Goal: Task Accomplishment & Management: Manage account settings

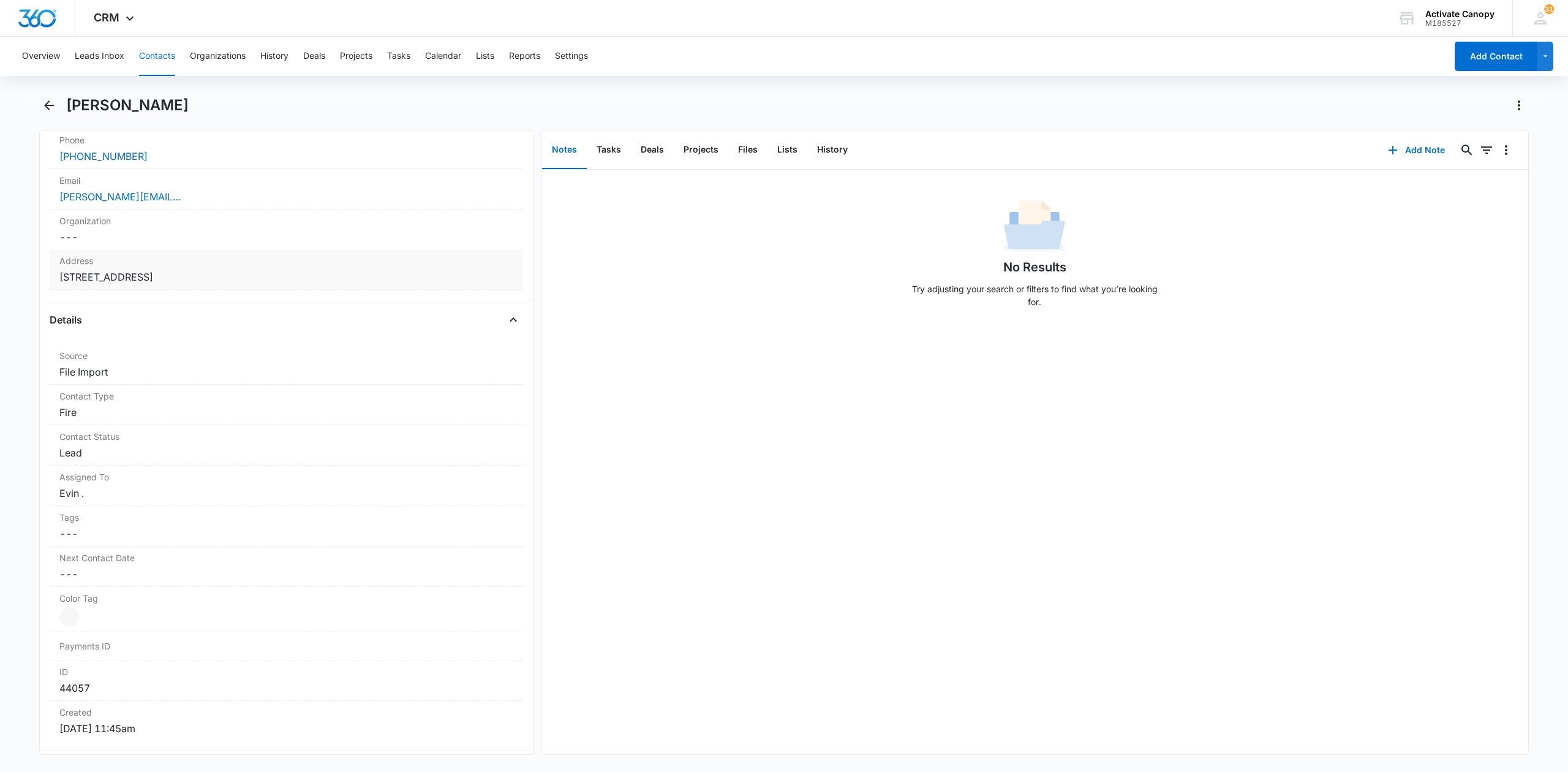
scroll to position [327, 0]
click at [152, 455] on dd "Cancel Save Changes Evin ." at bounding box center [287, 449] width 454 height 15
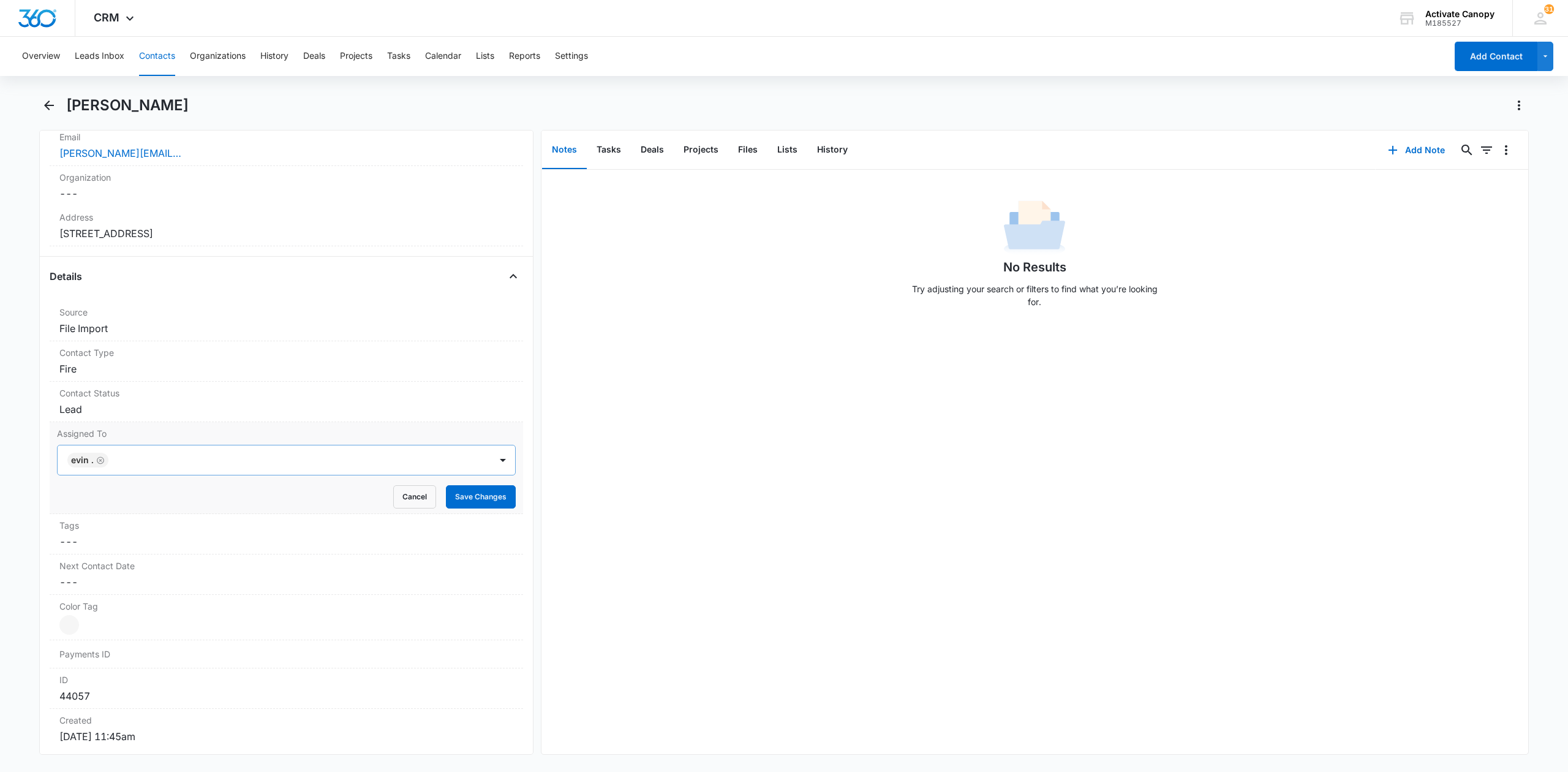
click at [101, 464] on icon "Remove Evin ." at bounding box center [101, 460] width 9 height 9
click at [133, 464] on div at bounding box center [271, 460] width 406 height 17
click at [116, 596] on p "[PERSON_NAME]" at bounding box center [107, 594] width 70 height 13
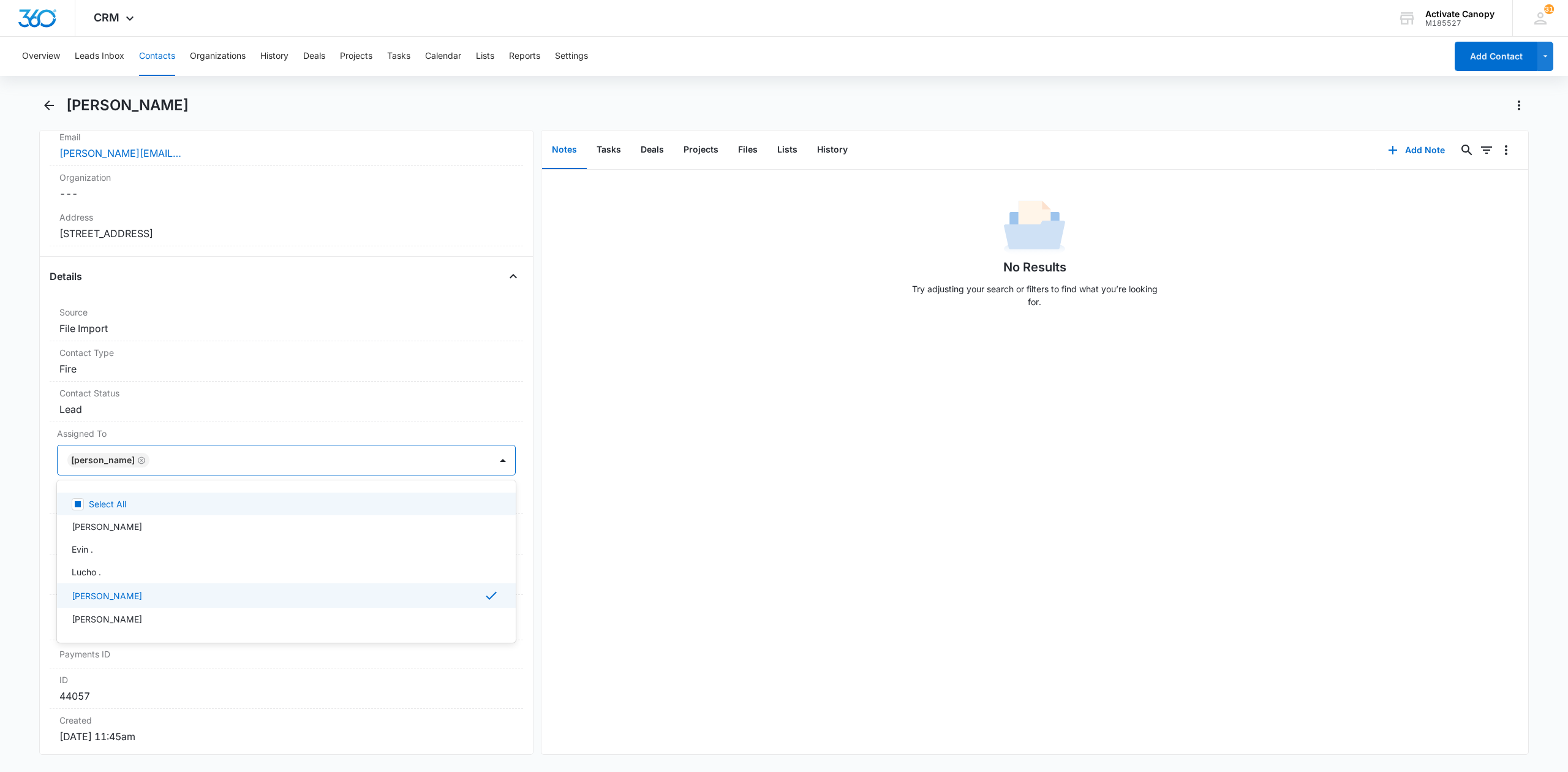
click at [688, 472] on div "No Results Try adjusting your search or filters to find what you’re looking for." at bounding box center [1035, 461] width 987 height 584
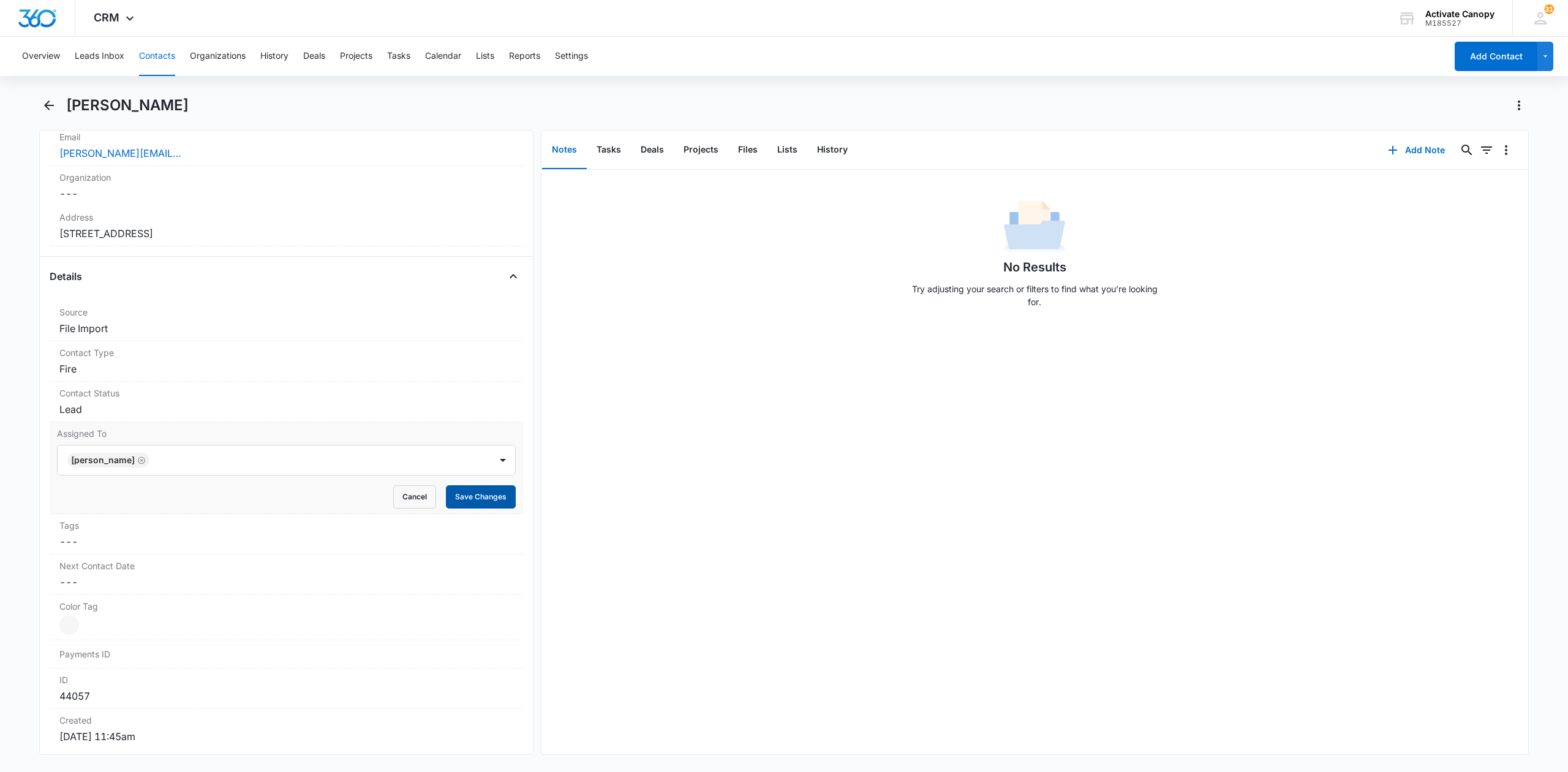
click at [466, 498] on button "Save Changes" at bounding box center [481, 497] width 70 height 23
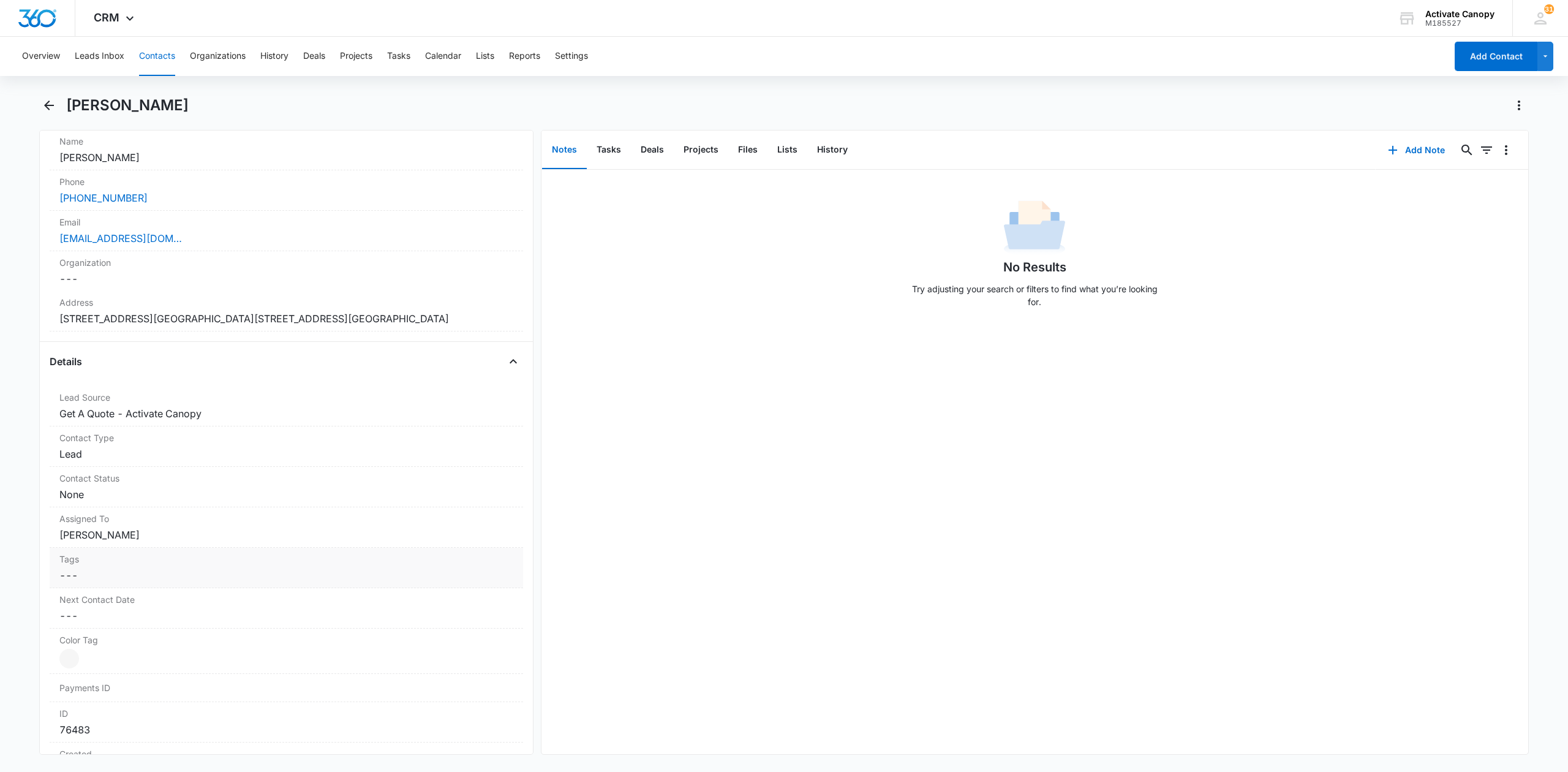
scroll to position [245, 0]
click at [180, 539] on dd "Cancel Save Changes Rusty Wolfe" at bounding box center [287, 531] width 454 height 15
click at [138, 545] on icon "Remove Rusty Wolfe" at bounding box center [141, 542] width 8 height 8
click at [168, 550] on div at bounding box center [271, 541] width 406 height 17
click at [89, 660] on p "Lucho ." at bounding box center [86, 653] width 29 height 13
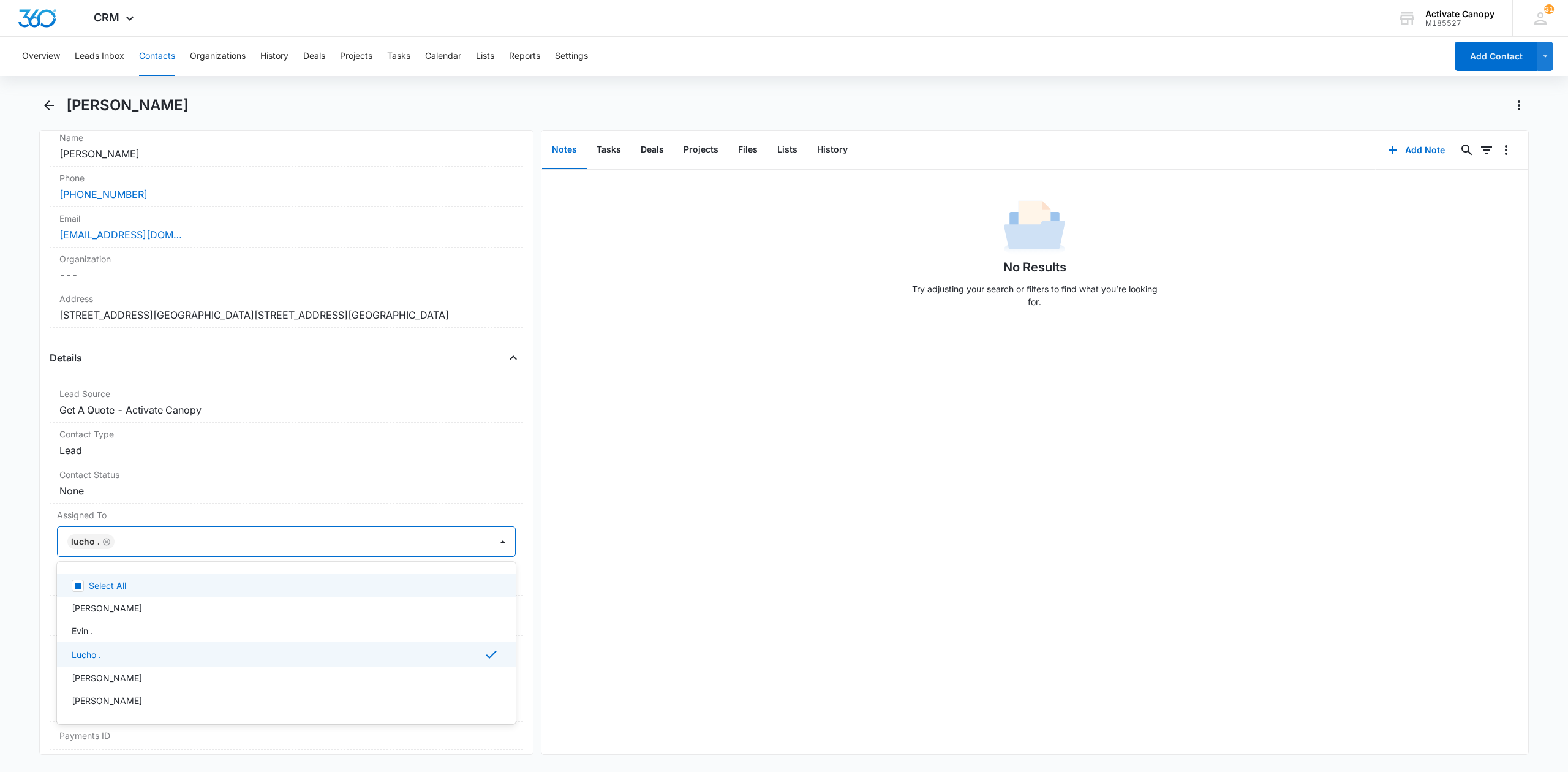
drag, startPoint x: 729, startPoint y: 577, endPoint x: 681, endPoint y: 577, distance: 48.0
click at [723, 577] on div "No Results Try adjusting your search or filters to find what you’re looking for." at bounding box center [1035, 461] width 987 height 584
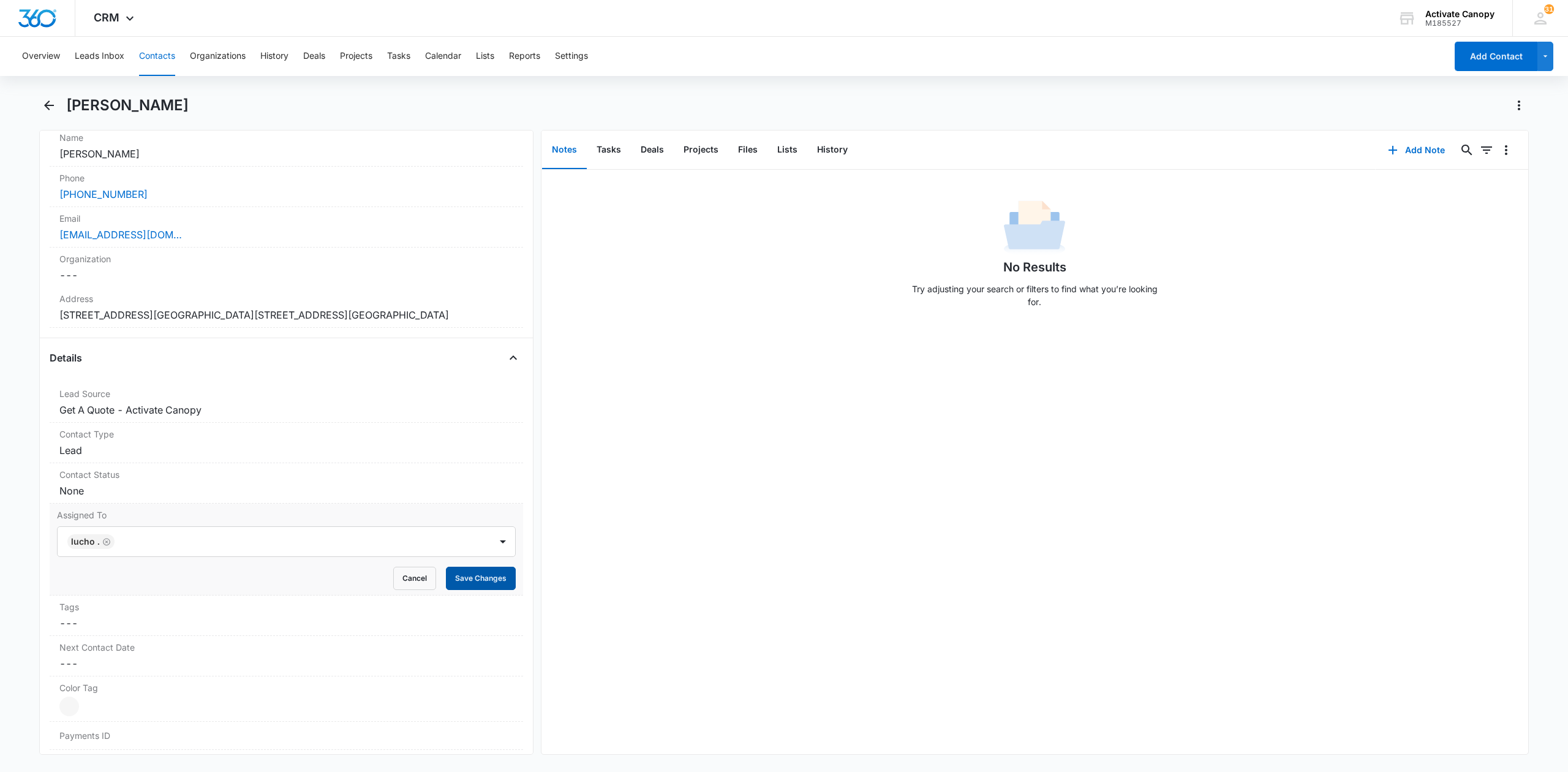
click at [483, 590] on button "Save Changes" at bounding box center [481, 578] width 70 height 23
click at [745, 147] on button "Files" at bounding box center [748, 150] width 39 height 38
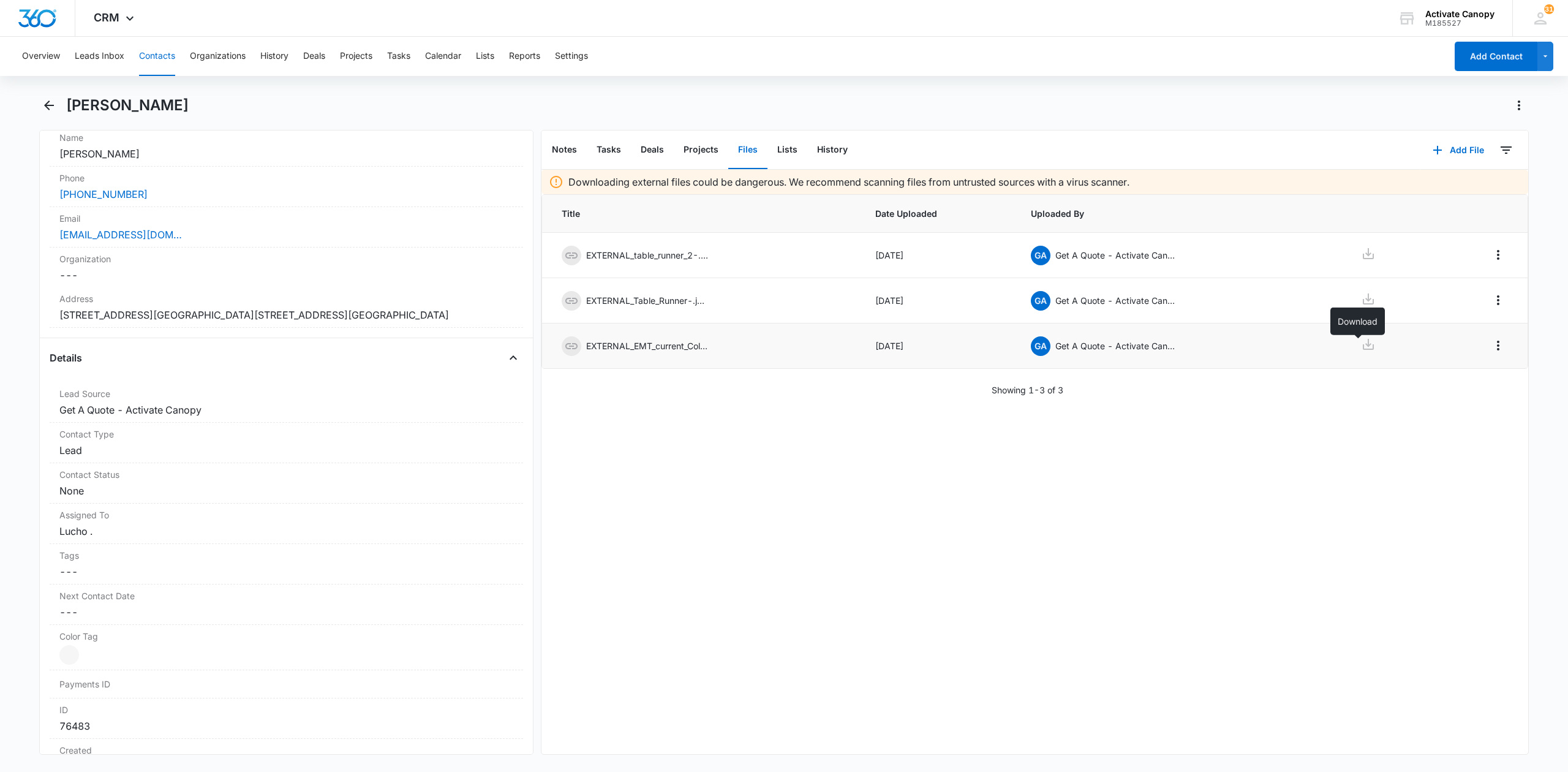
click at [1361, 346] on icon at bounding box center [1368, 344] width 15 height 15
click at [1363, 300] on icon at bounding box center [1368, 299] width 11 height 11
click at [1361, 258] on icon at bounding box center [1368, 253] width 15 height 15
